Goal: Information Seeking & Learning: Learn about a topic

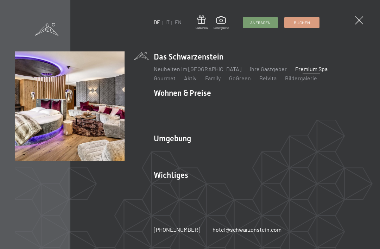
click at [177, 91] on li "Wohnen & Preise Inklusivleistungen Zimmer & Preise Liste Angebote Liste Familie…" at bounding box center [259, 108] width 211 height 40
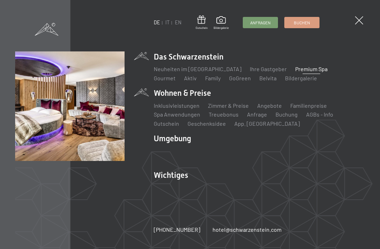
click at [222, 104] on link "Zimmer & Preise" at bounding box center [228, 105] width 41 height 7
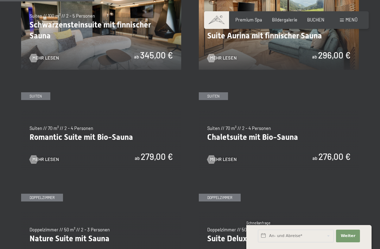
scroll to position [394, 0]
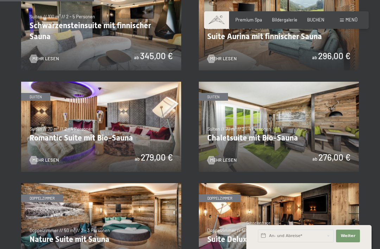
click at [36, 54] on div at bounding box center [33, 58] width 5 height 8
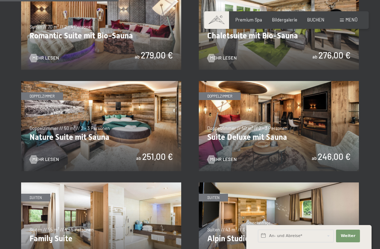
scroll to position [497, 0]
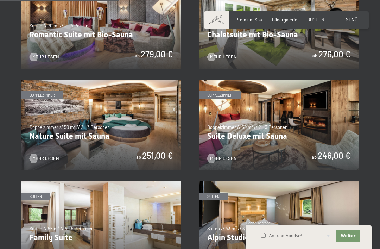
click at [47, 129] on img at bounding box center [101, 125] width 160 height 90
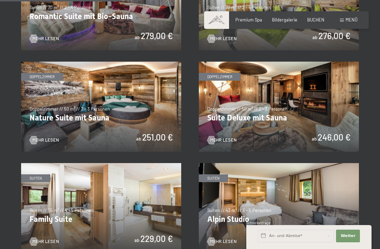
scroll to position [515, 0]
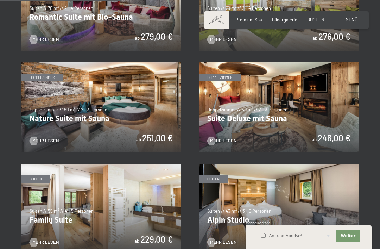
click at [226, 114] on img at bounding box center [279, 107] width 160 height 90
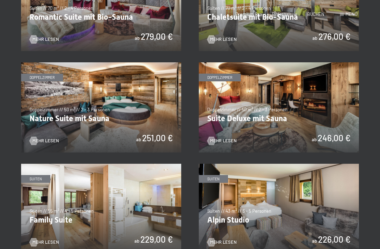
scroll to position [0, 0]
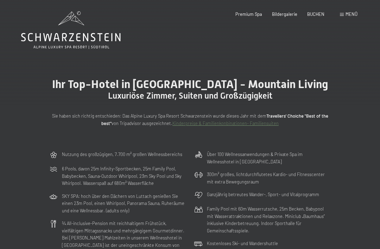
click at [77, 36] on icon at bounding box center [70, 37] width 99 height 8
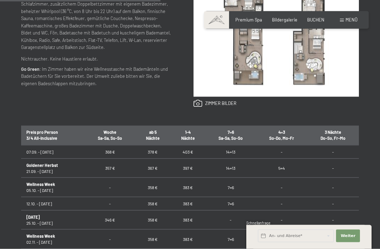
scroll to position [327, 0]
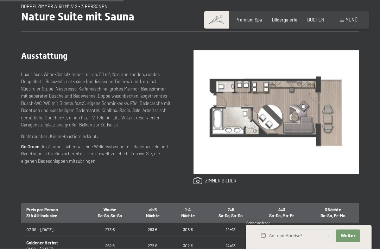
scroll to position [252, 0]
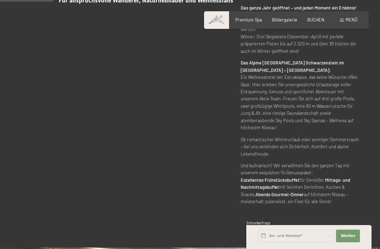
scroll to position [366, 0]
